Goal: Transaction & Acquisition: Purchase product/service

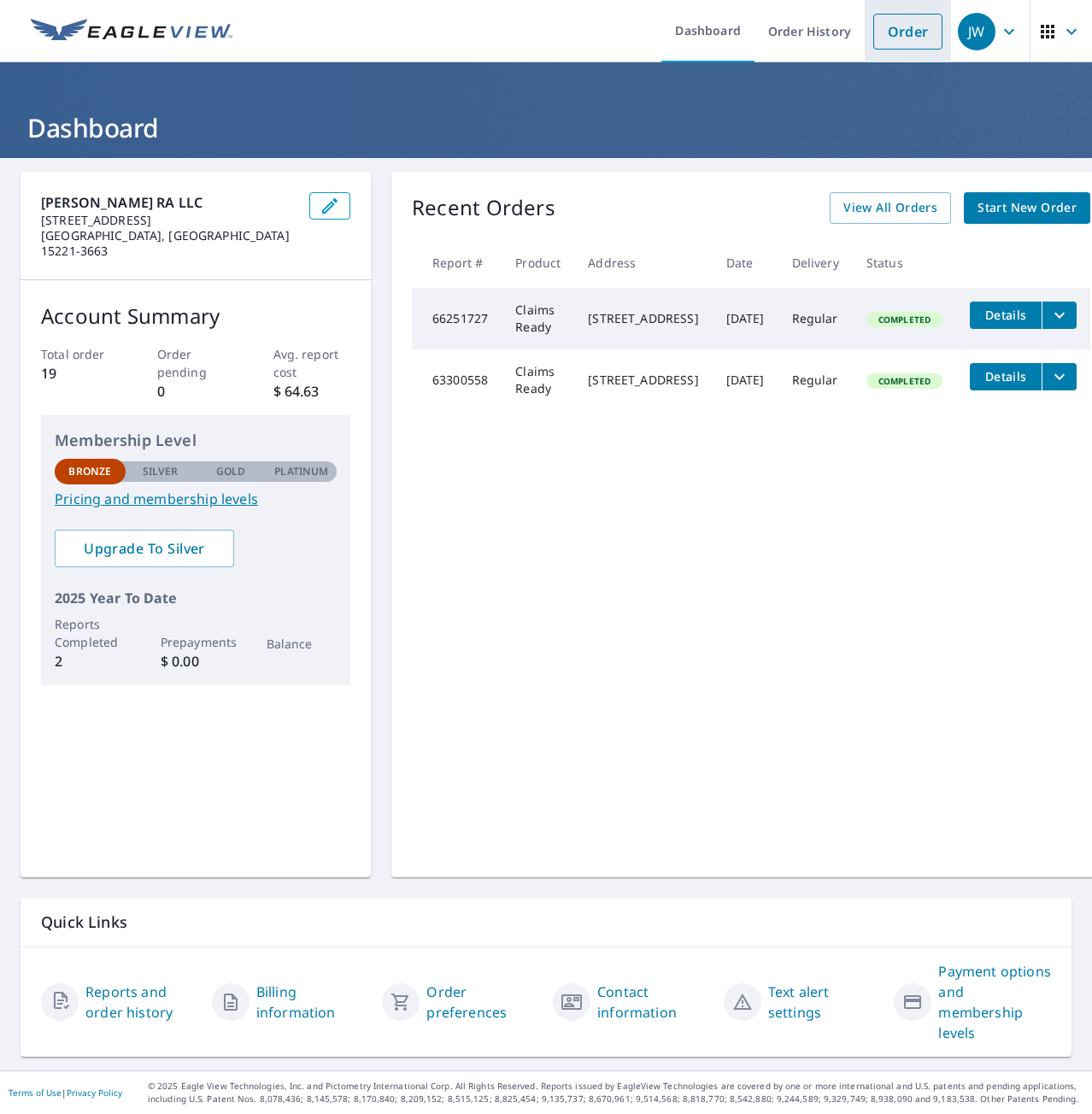
click at [894, 36] on link "Order" at bounding box center [907, 31] width 70 height 36
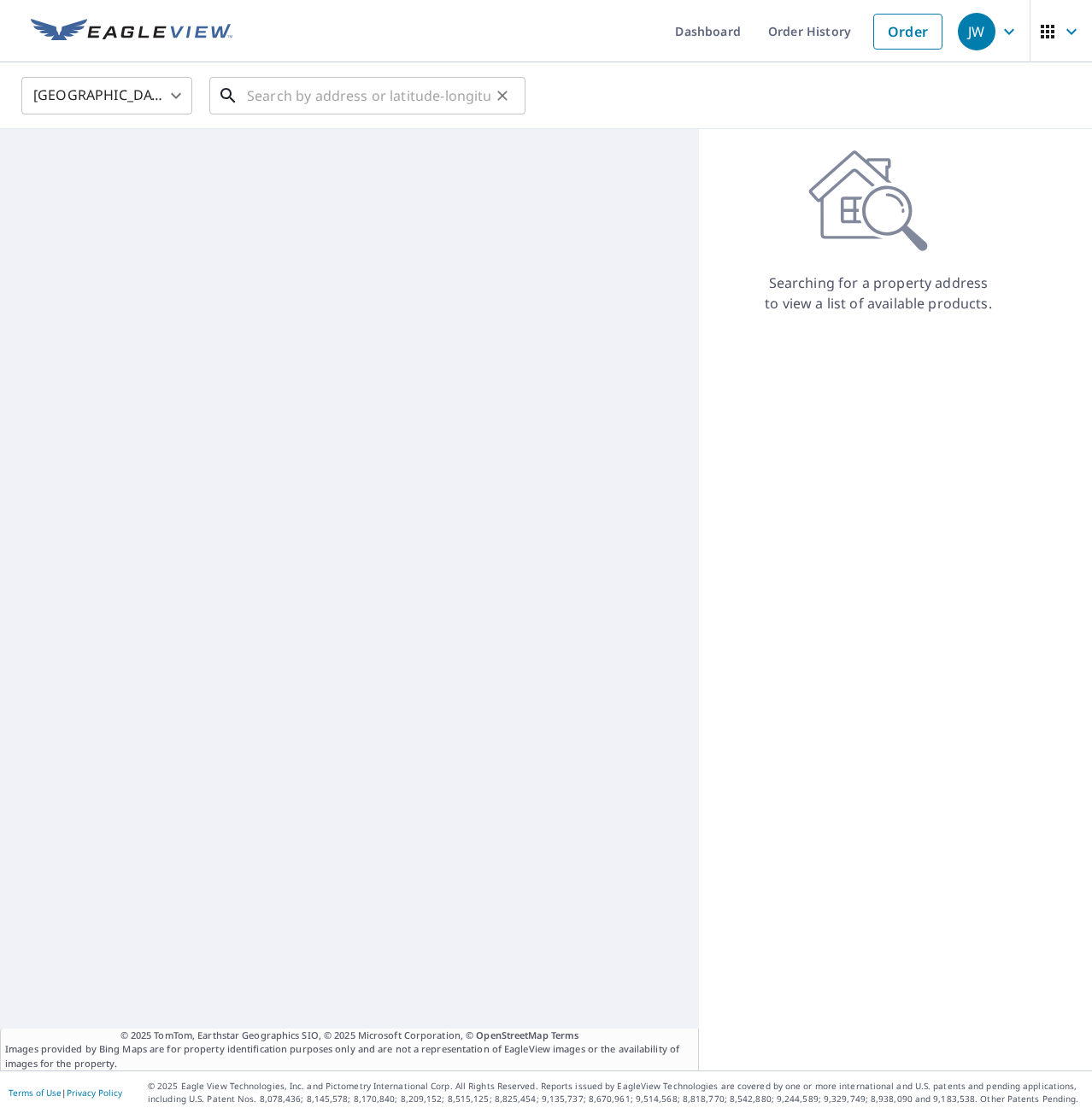
click at [344, 103] on input "text" at bounding box center [369, 95] width 244 height 48
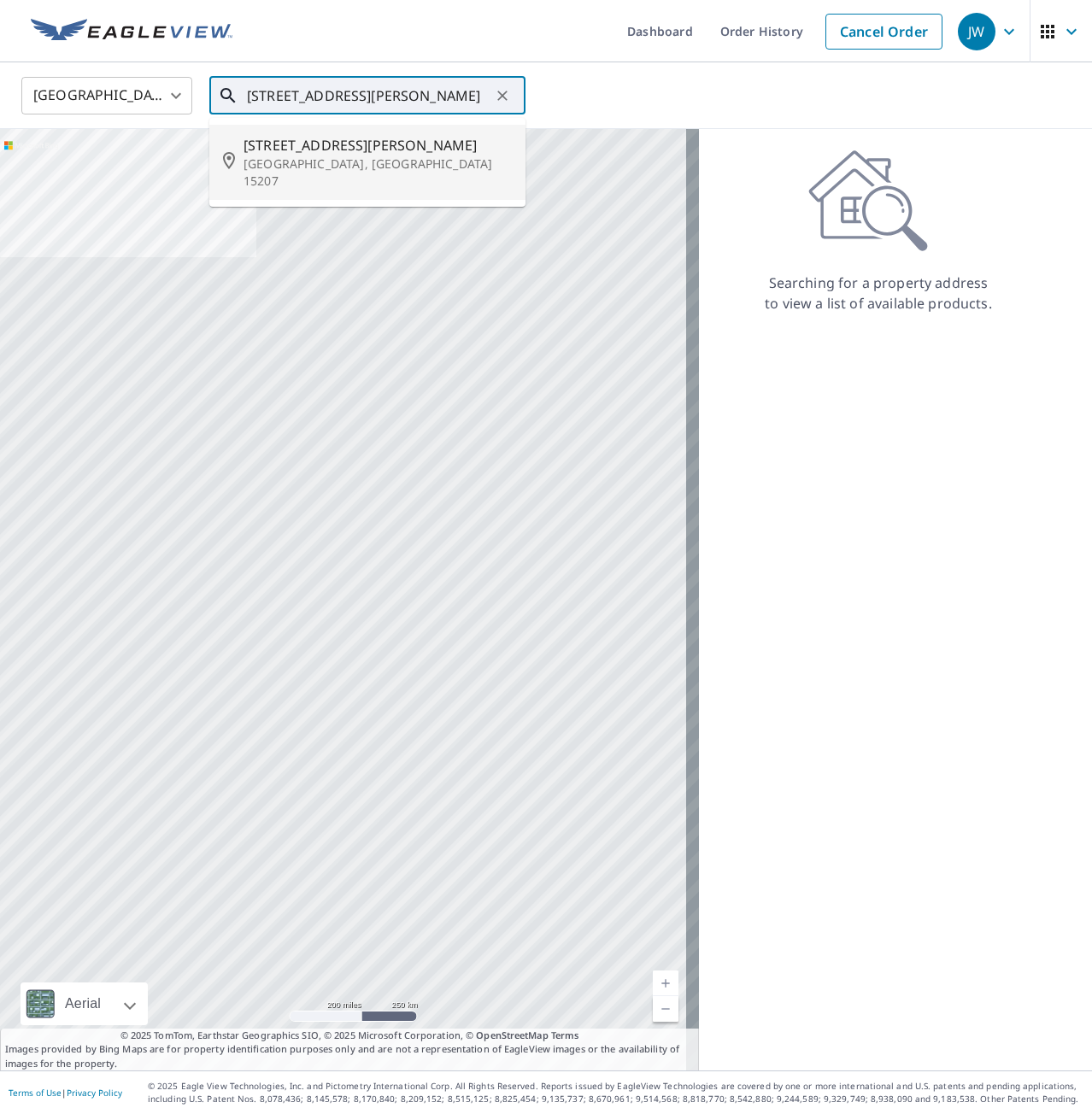
click at [313, 159] on p "[GEOGRAPHIC_DATA], [GEOGRAPHIC_DATA] 15207" at bounding box center [378, 172] width 269 height 34
type input "[STREET_ADDRESS][PERSON_NAME]"
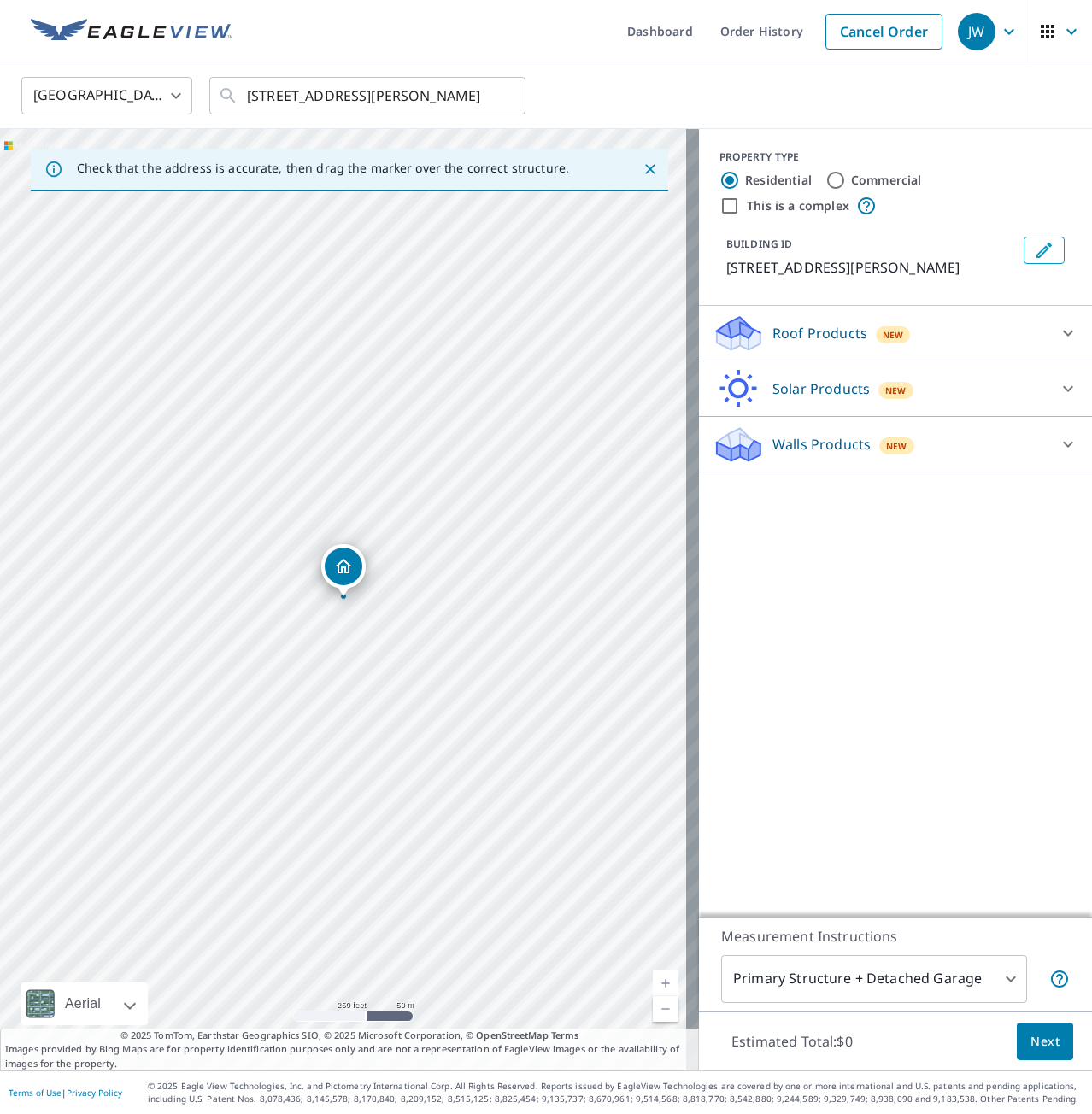
click at [823, 330] on p "Roof Products" at bounding box center [819, 334] width 95 height 21
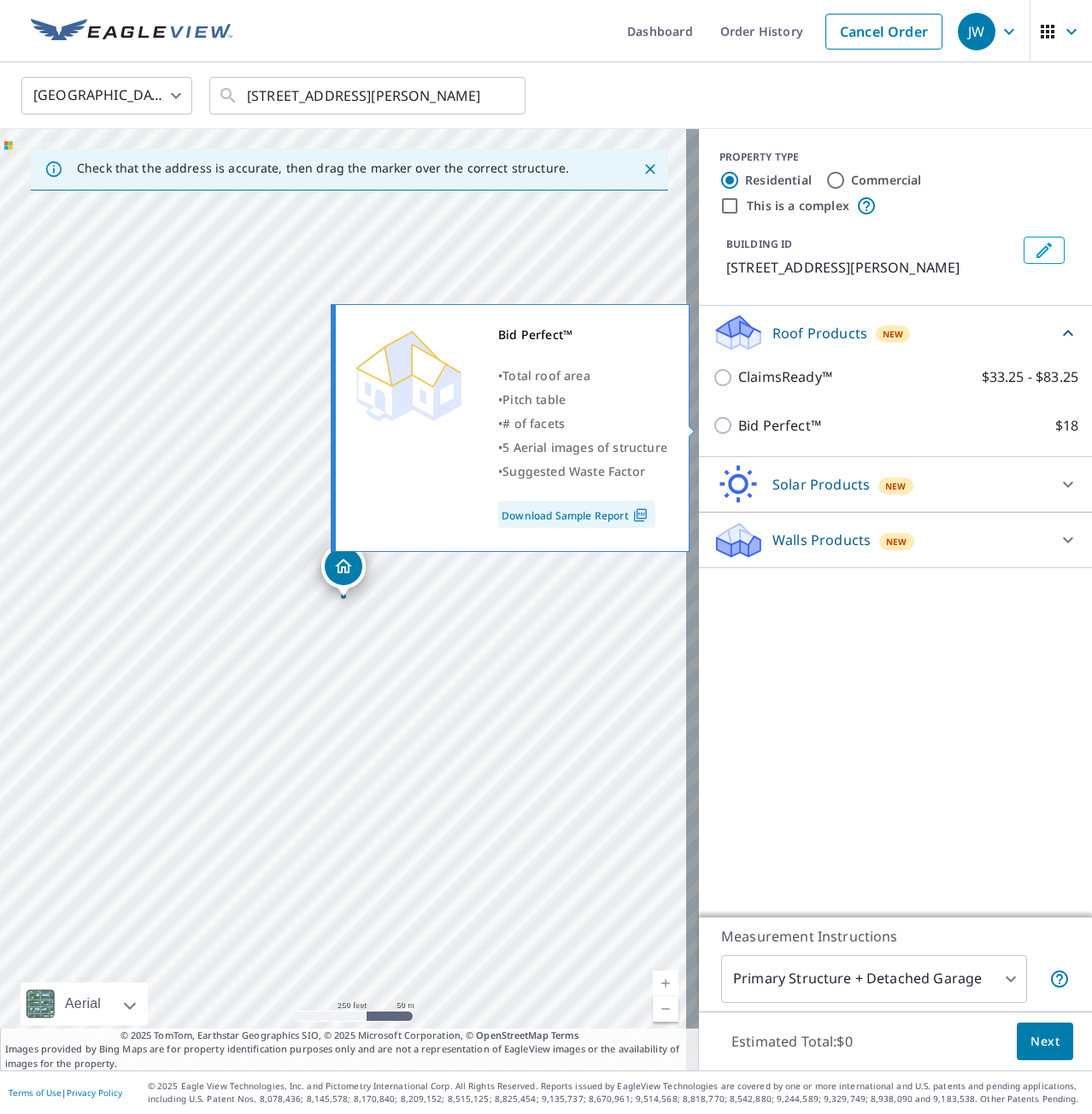
click at [756, 425] on p "Bid Perfect™" at bounding box center [779, 426] width 83 height 21
click at [738, 425] on input "Bid Perfect™ $18" at bounding box center [725, 426] width 26 height 21
checkbox input "false"
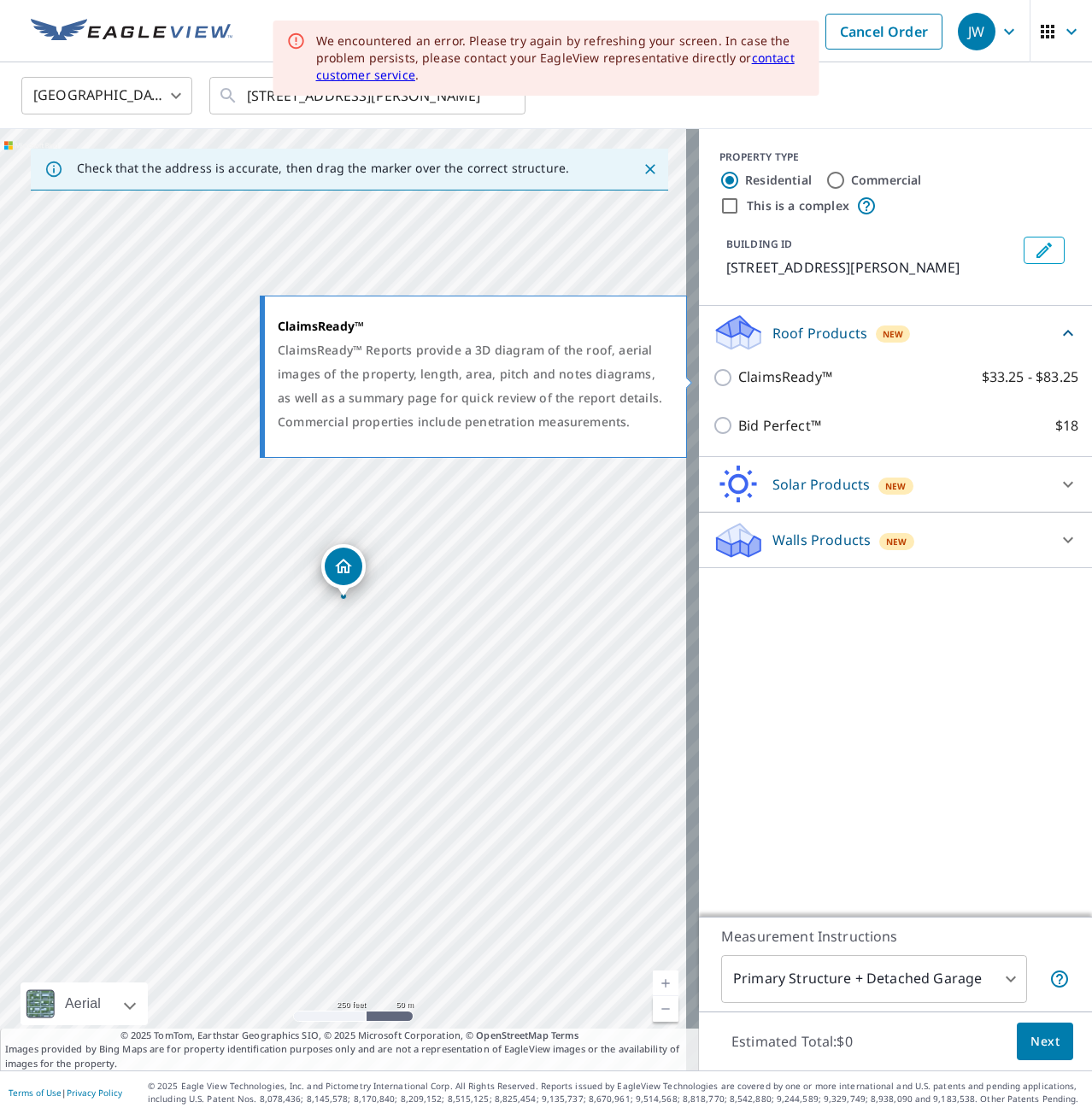
click at [738, 375] on p "ClaimsReady™" at bounding box center [785, 377] width 94 height 21
click at [729, 375] on input "ClaimsReady™ $33.25 - $83.25" at bounding box center [725, 378] width 26 height 21
checkbox input "true"
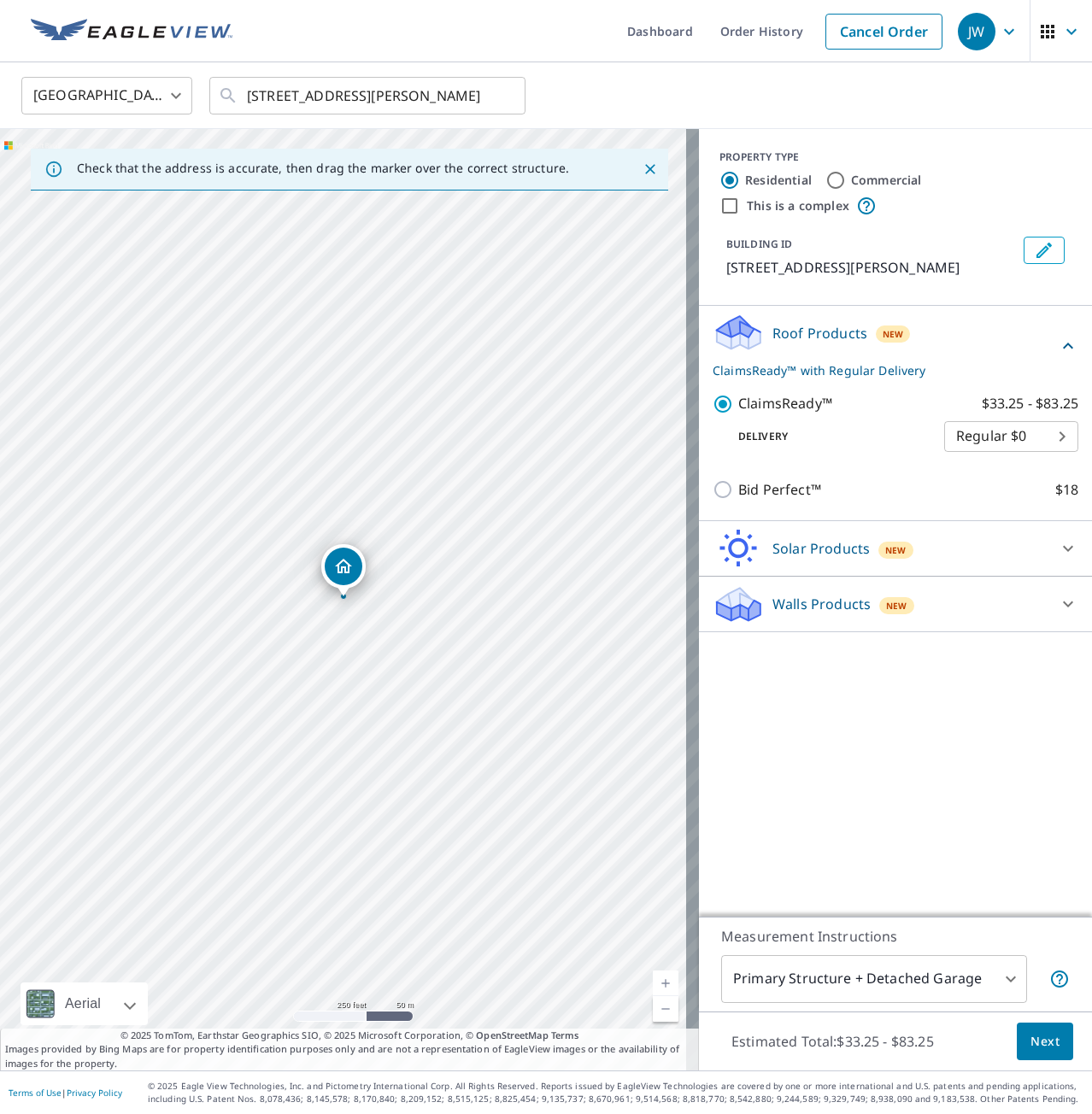
click at [1022, 426] on body "JW JW Dashboard Order History Cancel Order JW United States [GEOGRAPHIC_DATA] ​…" at bounding box center [546, 557] width 1092 height 1114
click at [1022, 426] on li "Regular $0" at bounding box center [998, 436] width 134 height 30
click at [1041, 1042] on span "Next" at bounding box center [1044, 1042] width 29 height 21
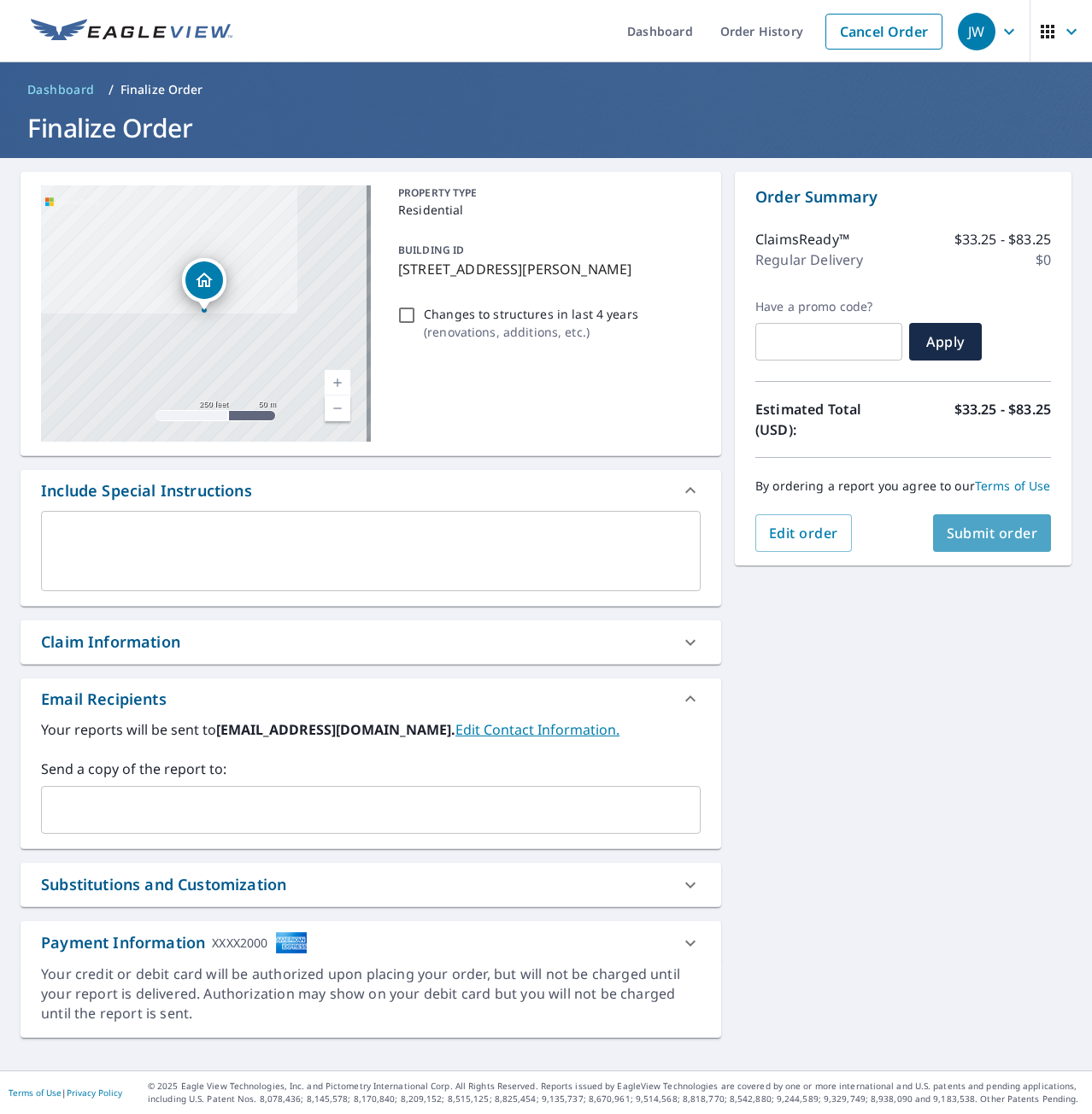
click at [1001, 539] on span "Submit order" at bounding box center [992, 534] width 91 height 19
